Goal: Task Accomplishment & Management: Use online tool/utility

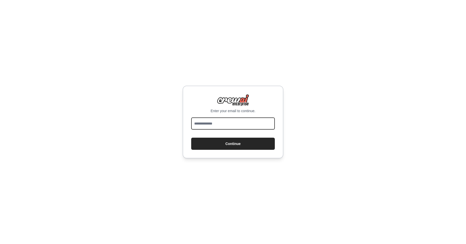
click at [242, 124] on input "email" at bounding box center [233, 123] width 84 height 12
type input "**********"
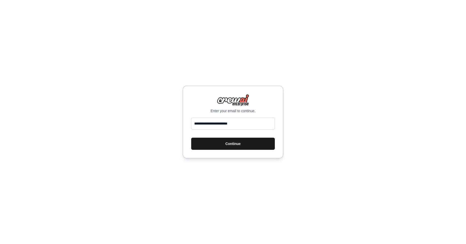
click at [225, 143] on button "Continue" at bounding box center [233, 143] width 84 height 12
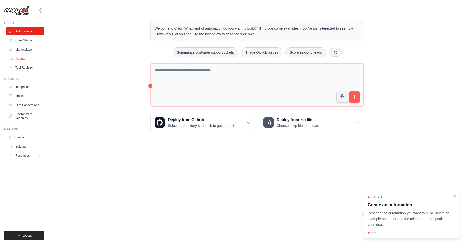
click at [18, 60] on link "Agents" at bounding box center [26, 58] width 38 height 8
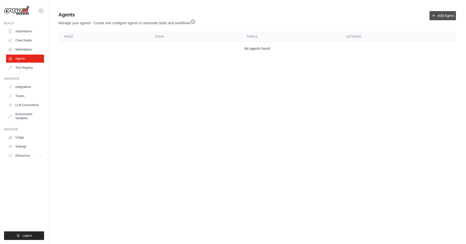
click at [446, 15] on link "Add Agent" at bounding box center [443, 15] width 26 height 9
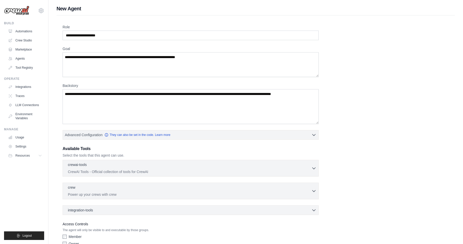
scroll to position [27, 0]
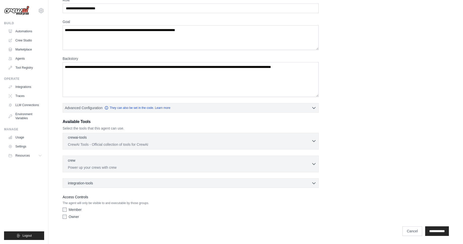
click at [248, 144] on p "CrewAI Tools - Official collection of tools for CrewAI" at bounding box center [189, 144] width 243 height 5
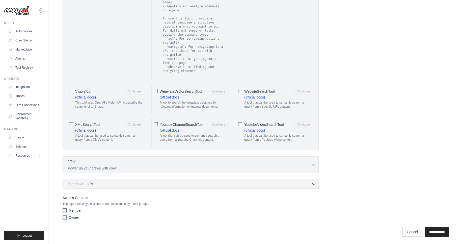
scroll to position [889, 0]
click at [250, 170] on div "crew 0 selected Power up your crews with crew Crew" at bounding box center [191, 163] width 256 height 17
click at [262, 167] on p "Power up your crews with crew" at bounding box center [189, 166] width 243 height 5
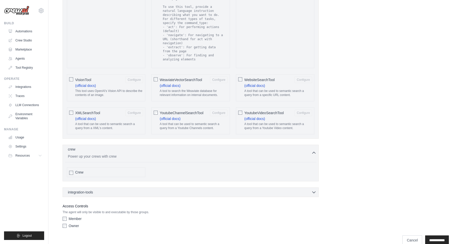
scroll to position [909, 0]
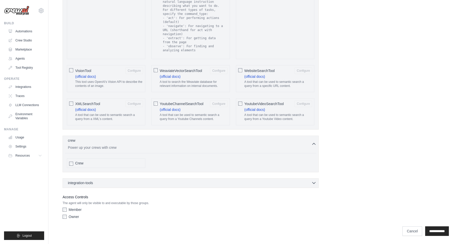
click at [248, 182] on div "integration-tools 0 selected" at bounding box center [192, 182] width 248 height 5
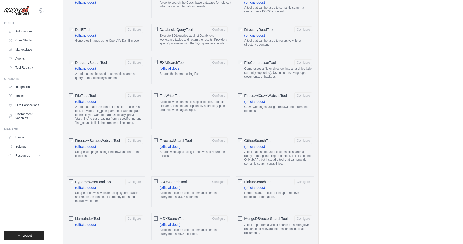
scroll to position [247, 0]
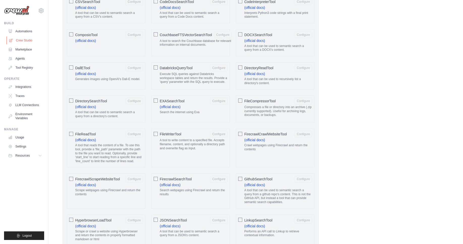
click at [22, 39] on link "Crew Studio" at bounding box center [26, 40] width 38 height 8
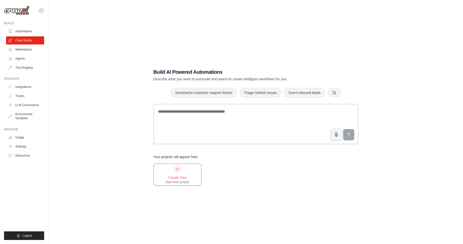
click at [179, 180] on div "Start fresh project" at bounding box center [177, 182] width 24 height 4
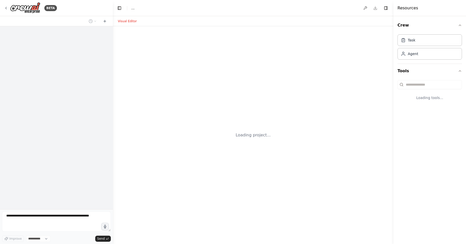
select select "****"
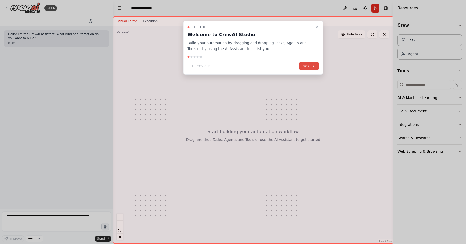
click at [308, 66] on button "Next" at bounding box center [309, 66] width 19 height 8
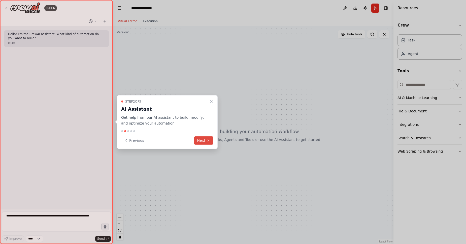
click at [208, 138] on icon at bounding box center [208, 140] width 4 height 4
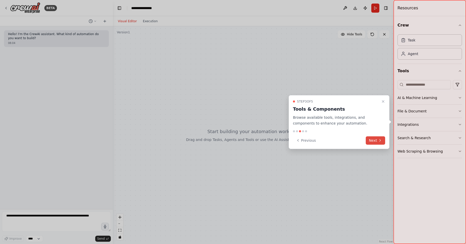
click at [374, 141] on button "Next" at bounding box center [375, 140] width 19 height 8
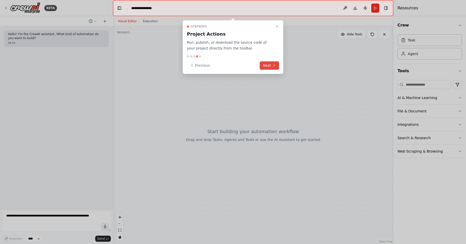
click at [268, 65] on button "Next" at bounding box center [269, 65] width 19 height 8
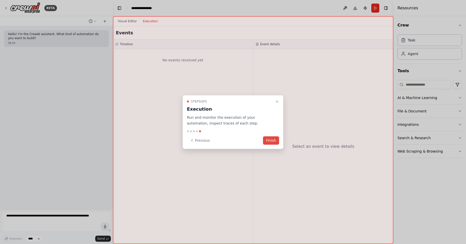
click at [274, 140] on button "Finish" at bounding box center [271, 140] width 16 height 8
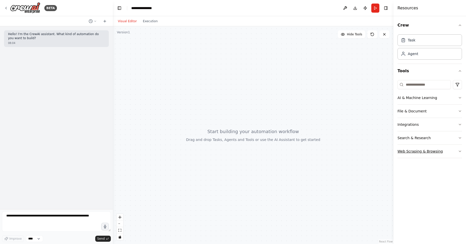
click at [453, 154] on button "Web Scraping & Browsing" at bounding box center [430, 150] width 65 height 13
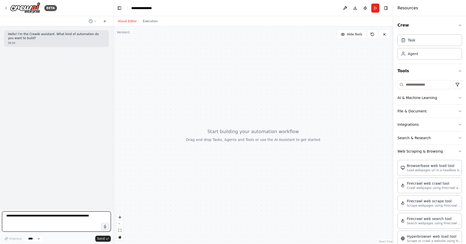
click at [45, 222] on textarea at bounding box center [56, 221] width 109 height 20
type textarea "**********"
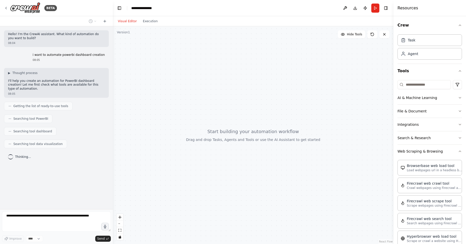
click at [38, 116] on span "Searching tool PowerBI" at bounding box center [30, 118] width 35 height 4
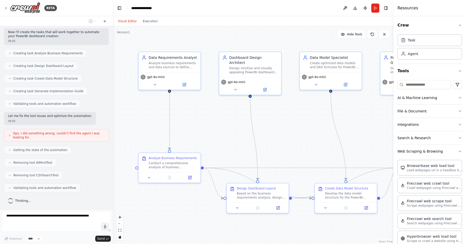
scroll to position [223, 0]
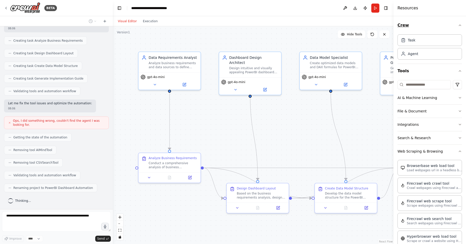
click at [458, 26] on icon "button" at bounding box center [460, 25] width 4 height 4
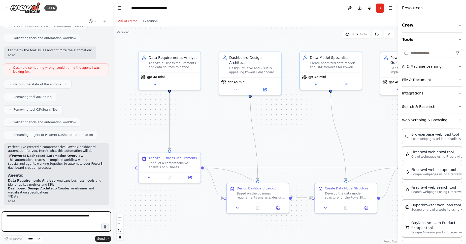
drag, startPoint x: 395, startPoint y: 101, endPoint x: 465, endPoint y: 97, distance: 70.8
click at [465, 97] on div "Resources Crew Tools AI & Machine Learning File & Document Integrations Search …" at bounding box center [432, 122] width 68 height 244
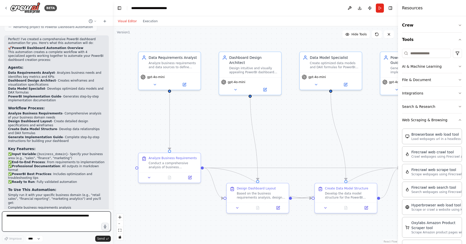
scroll to position [414, 0]
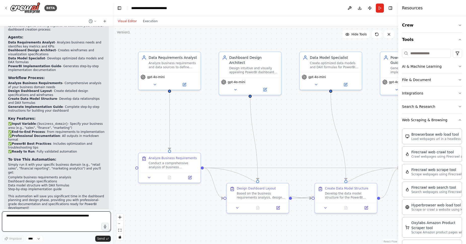
click at [53, 224] on textarea at bounding box center [56, 221] width 109 height 20
type textarea "**********"
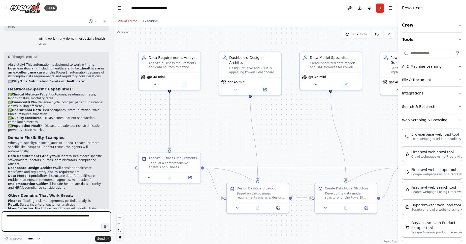
scroll to position [600, 0]
click at [377, 35] on icon at bounding box center [377, 34] width 4 height 4
click at [391, 34] on icon at bounding box center [389, 34] width 4 height 4
click at [349, 35] on icon at bounding box center [347, 34] width 3 height 2
click at [350, 35] on button "Show Tools" at bounding box center [355, 34] width 29 height 8
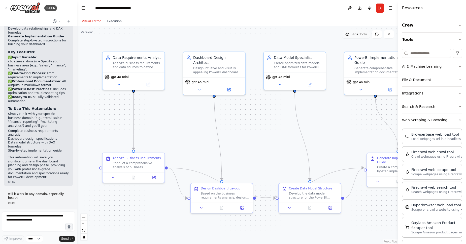
scroll to position [1064, 0]
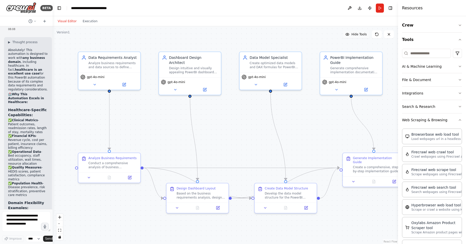
drag, startPoint x: 112, startPoint y: 73, endPoint x: 11, endPoint y: 76, distance: 101.7
click at [11, 76] on div "BETA Hello! I'm the CrewAI assistant. What kind of automation do you want to bu…" at bounding box center [26, 122] width 53 height 244
click at [138, 75] on div "gpt-4o-mini" at bounding box center [109, 75] width 58 height 5
click at [125, 84] on icon at bounding box center [124, 83] width 3 height 3
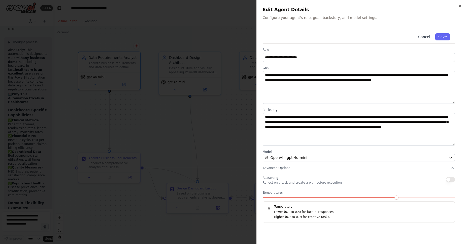
click at [425, 37] on button "Cancel" at bounding box center [425, 36] width 18 height 7
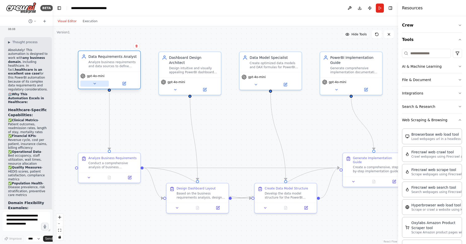
click at [96, 84] on icon at bounding box center [95, 83] width 4 height 4
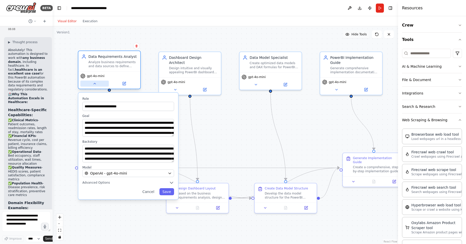
click at [96, 84] on icon at bounding box center [95, 83] width 4 height 4
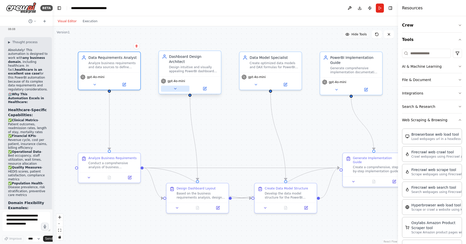
click at [175, 86] on button at bounding box center [175, 88] width 28 height 6
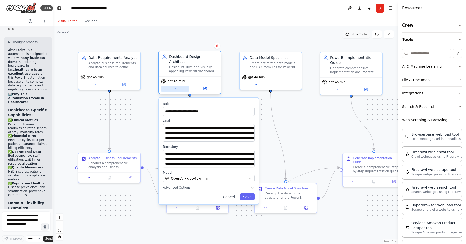
click at [175, 86] on button at bounding box center [175, 88] width 28 height 6
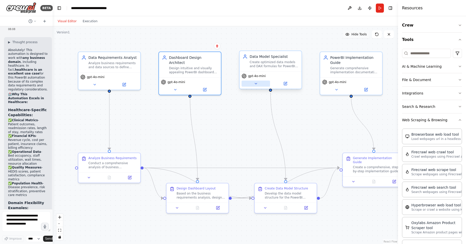
click at [262, 86] on button at bounding box center [256, 83] width 28 height 6
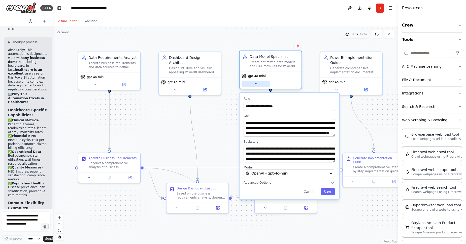
click at [262, 86] on button at bounding box center [256, 83] width 28 height 6
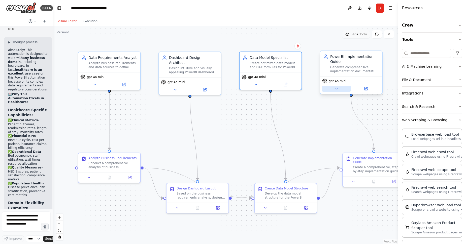
click at [336, 89] on icon at bounding box center [337, 88] width 4 height 4
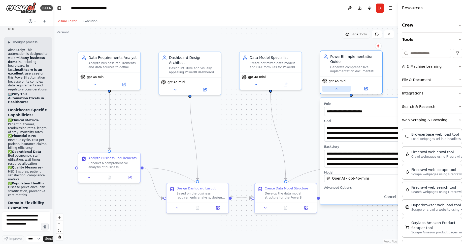
click at [336, 89] on icon at bounding box center [337, 88] width 4 height 4
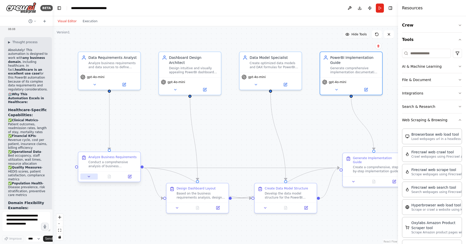
click at [89, 178] on icon at bounding box center [89, 176] width 4 height 4
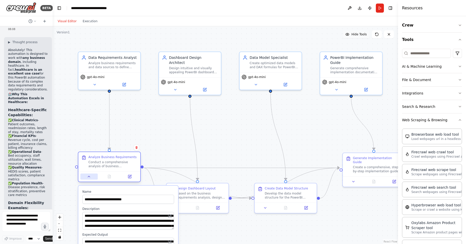
click at [89, 178] on icon at bounding box center [89, 176] width 4 height 4
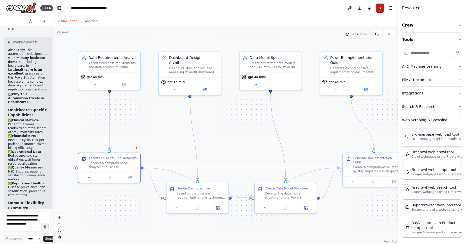
click at [380, 11] on button "Run" at bounding box center [380, 8] width 8 height 9
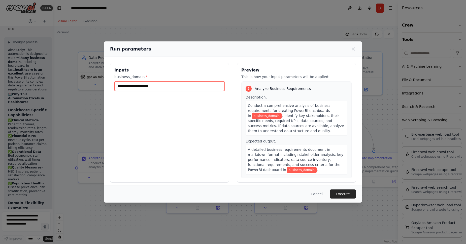
click at [145, 85] on input "business_domain *" at bounding box center [169, 86] width 110 height 10
type input "*"
type input "**********"
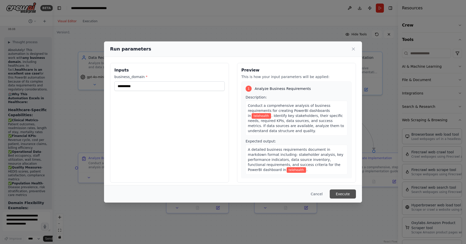
click at [345, 197] on button "Execute" at bounding box center [343, 193] width 26 height 9
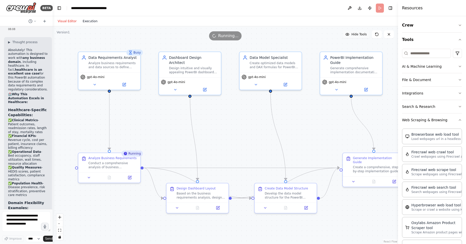
click at [88, 23] on button "Execution" at bounding box center [90, 21] width 21 height 6
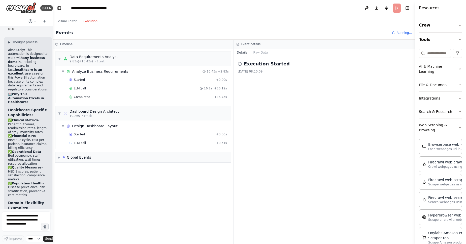
drag, startPoint x: 399, startPoint y: 98, endPoint x: 446, endPoint y: 95, distance: 47.2
click at [446, 95] on div "Resources Crew Tools AI & Machine Learning File & Document Integrations Search …" at bounding box center [440, 122] width 51 height 244
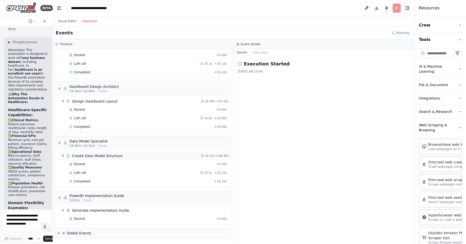
scroll to position [33, 0]
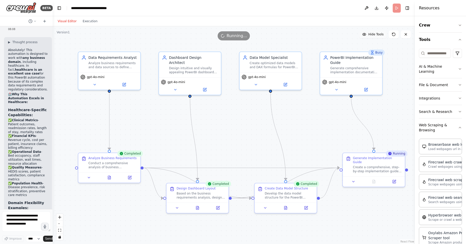
click at [68, 22] on button "Visual Editor" at bounding box center [67, 21] width 25 height 6
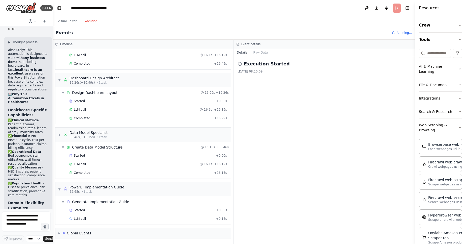
click at [92, 22] on button "Execution" at bounding box center [90, 21] width 21 height 6
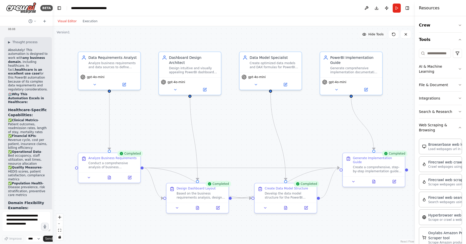
click at [70, 23] on button "Visual Editor" at bounding box center [67, 21] width 25 height 6
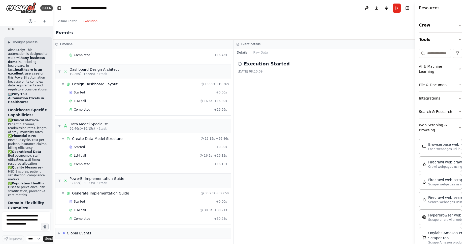
click at [87, 22] on button "Execution" at bounding box center [90, 21] width 21 height 6
click at [241, 65] on icon at bounding box center [240, 64] width 4 height 4
click at [60, 234] on span "▶" at bounding box center [59, 233] width 2 height 4
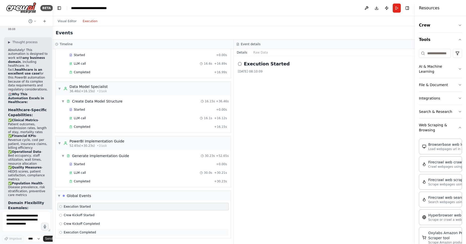
click at [61, 232] on icon at bounding box center [60, 231] width 3 height 3
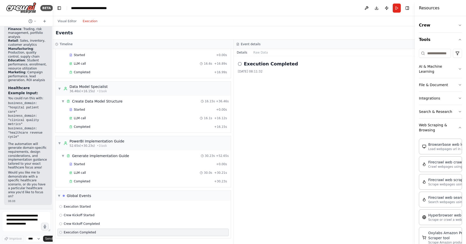
scroll to position [1425, 0]
click at [16, 226] on textarea at bounding box center [26, 221] width 49 height 20
type textarea "**********"
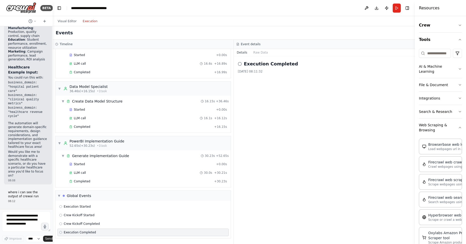
scroll to position [1459, 0]
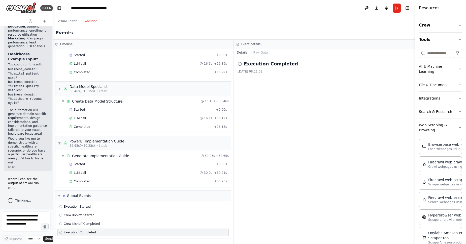
click at [252, 45] on h3 "Event details" at bounding box center [251, 44] width 20 height 4
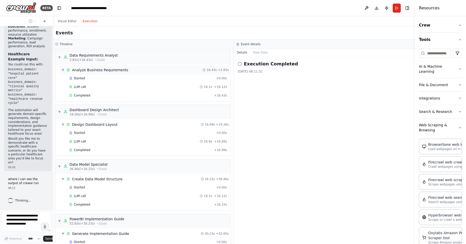
scroll to position [0, 0]
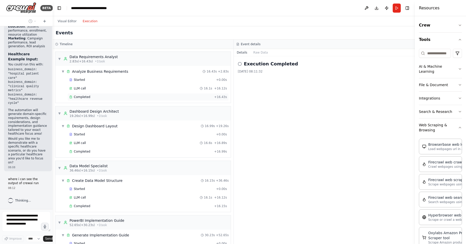
click at [76, 96] on span "Completed" at bounding box center [82, 97] width 16 height 4
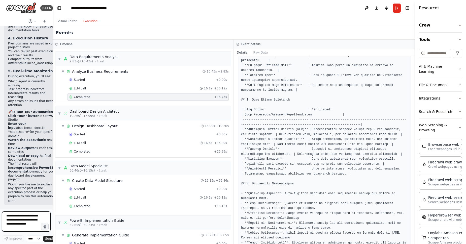
scroll to position [299, 0]
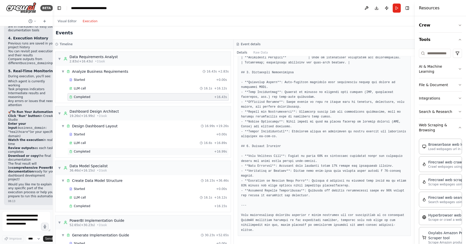
click at [83, 150] on span "Completed" at bounding box center [82, 151] width 16 height 4
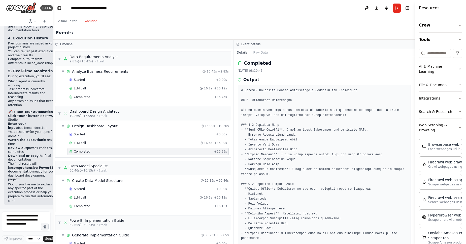
scroll to position [0, 0]
click at [83, 206] on span "Completed" at bounding box center [82, 206] width 16 height 4
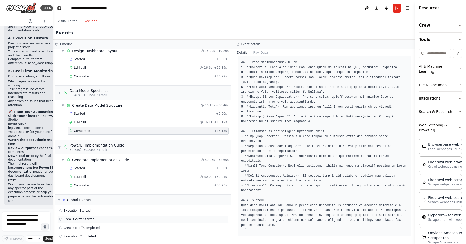
scroll to position [79, 0]
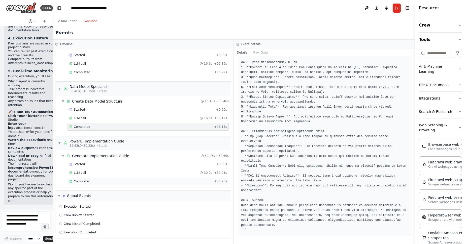
click at [79, 180] on span "Completed" at bounding box center [82, 181] width 16 height 4
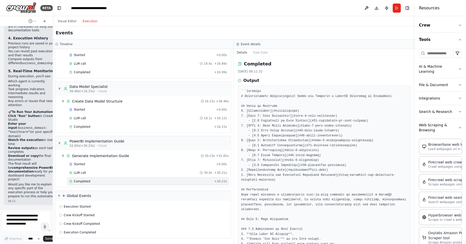
scroll to position [121, 0]
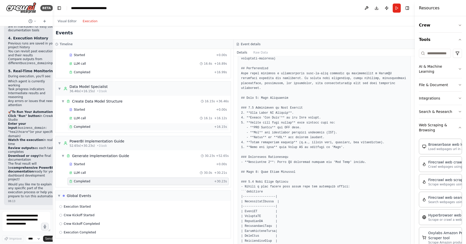
click at [82, 127] on span "Completed" at bounding box center [82, 127] width 16 height 4
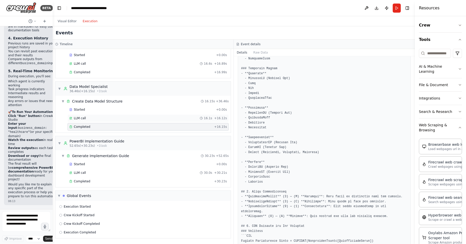
click at [83, 119] on span "LLM call" at bounding box center [80, 118] width 12 height 4
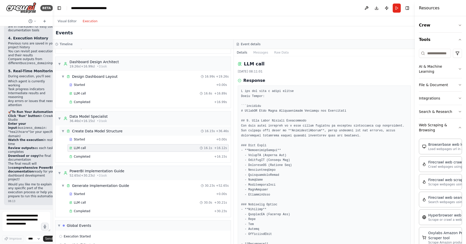
scroll to position [19, 0]
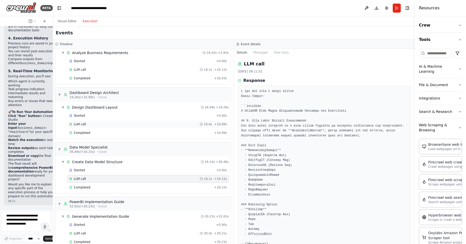
click at [80, 126] on span "LLM call" at bounding box center [80, 124] width 12 height 4
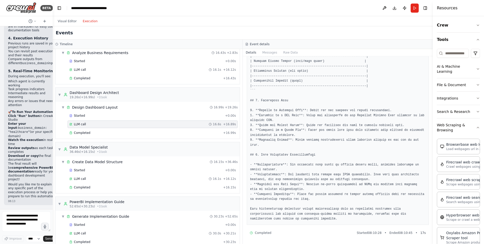
scroll to position [487, 0]
